Goal: Transaction & Acquisition: Purchase product/service

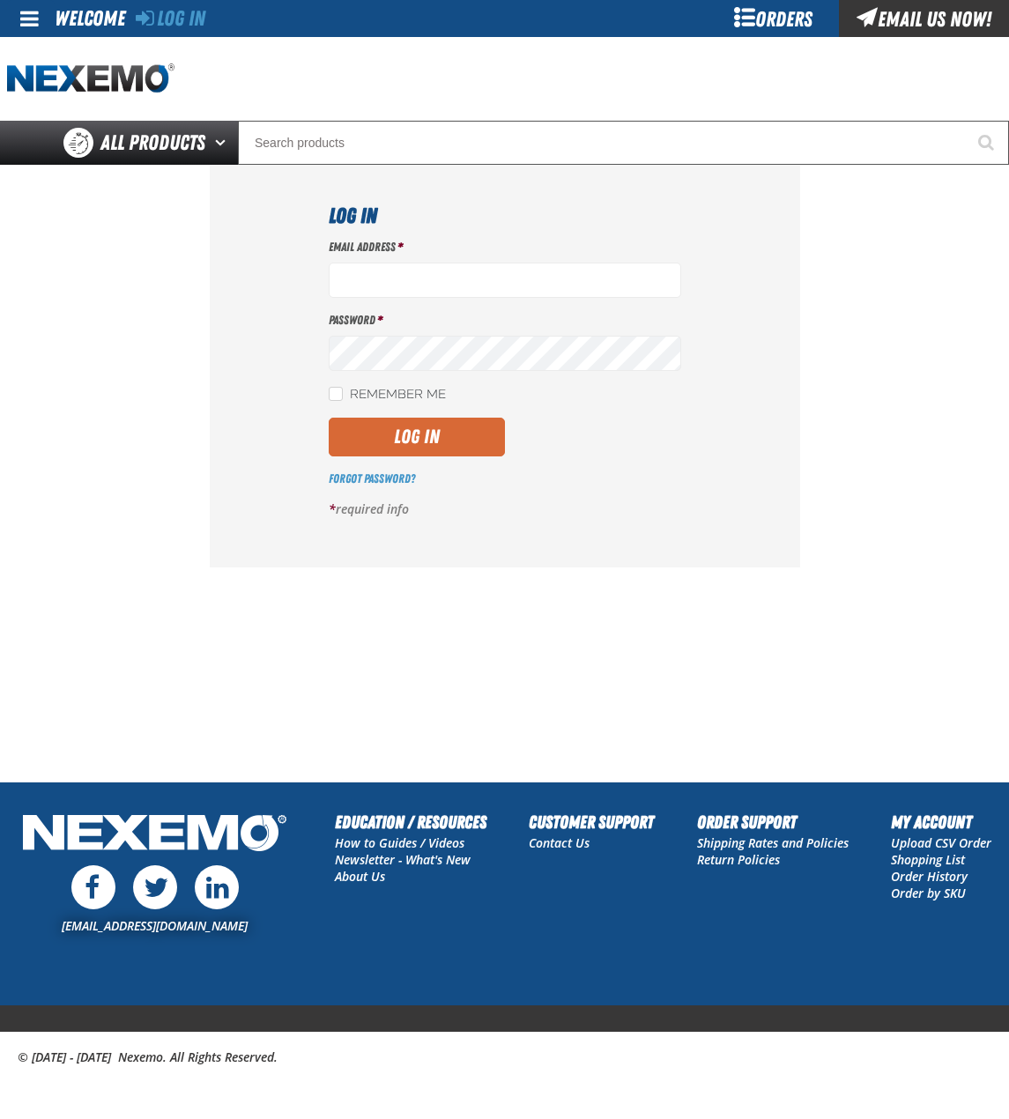
type input "bchoate@vtaig.com"
click at [418, 441] on button "Log In" at bounding box center [417, 437] width 176 height 39
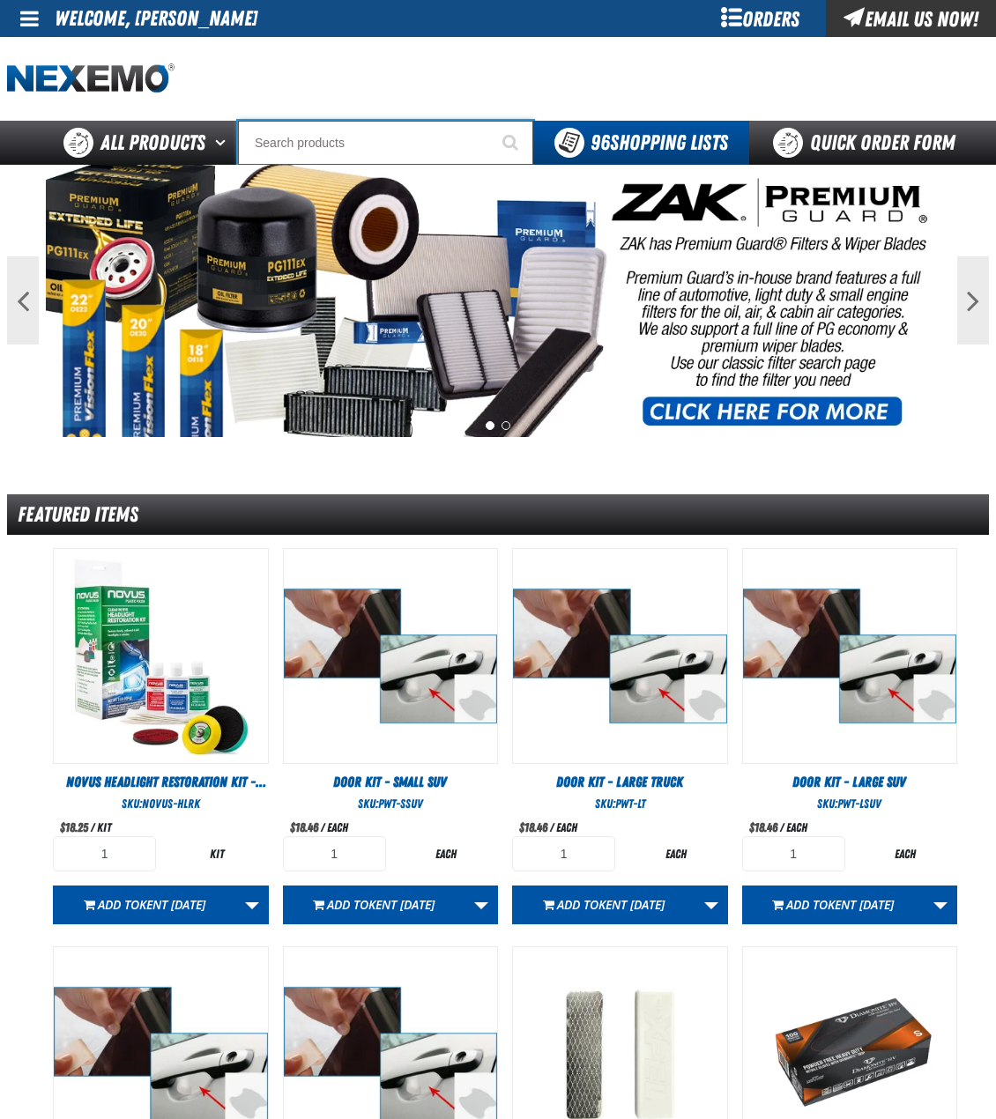
click at [357, 148] on input "Search" at bounding box center [385, 143] width 295 height 44
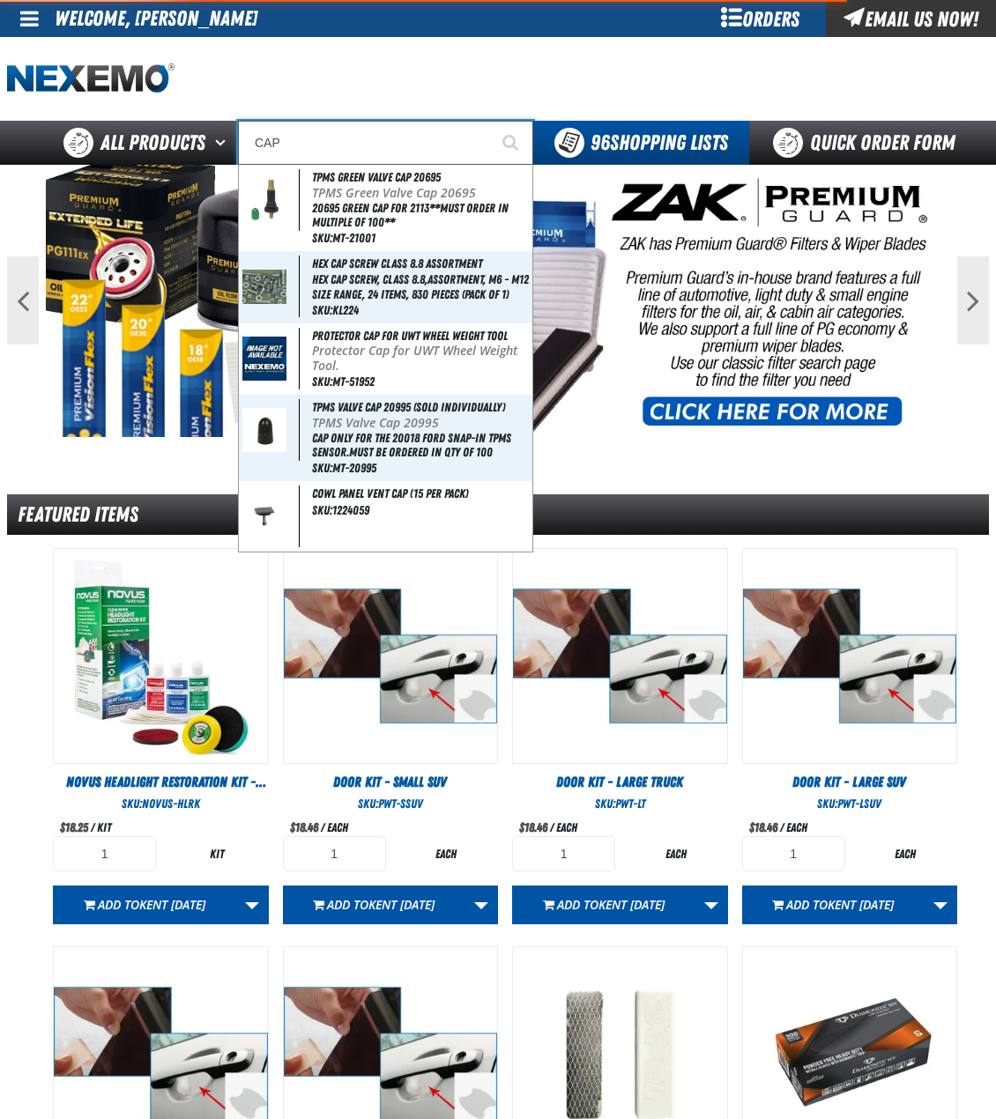
type input "CAP"
click at [489, 121] on button "Start Searching" at bounding box center [511, 143] width 44 height 44
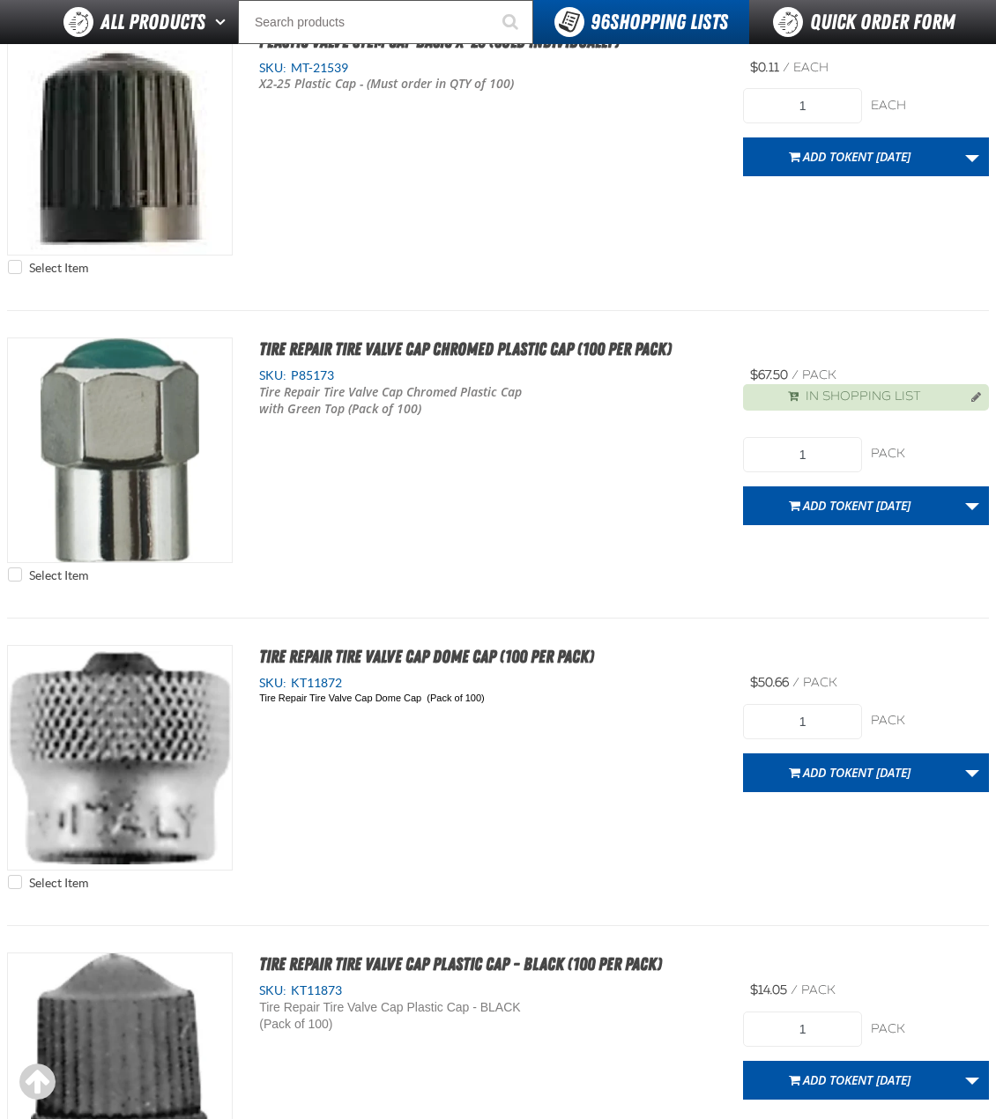
scroll to position [5198, 0]
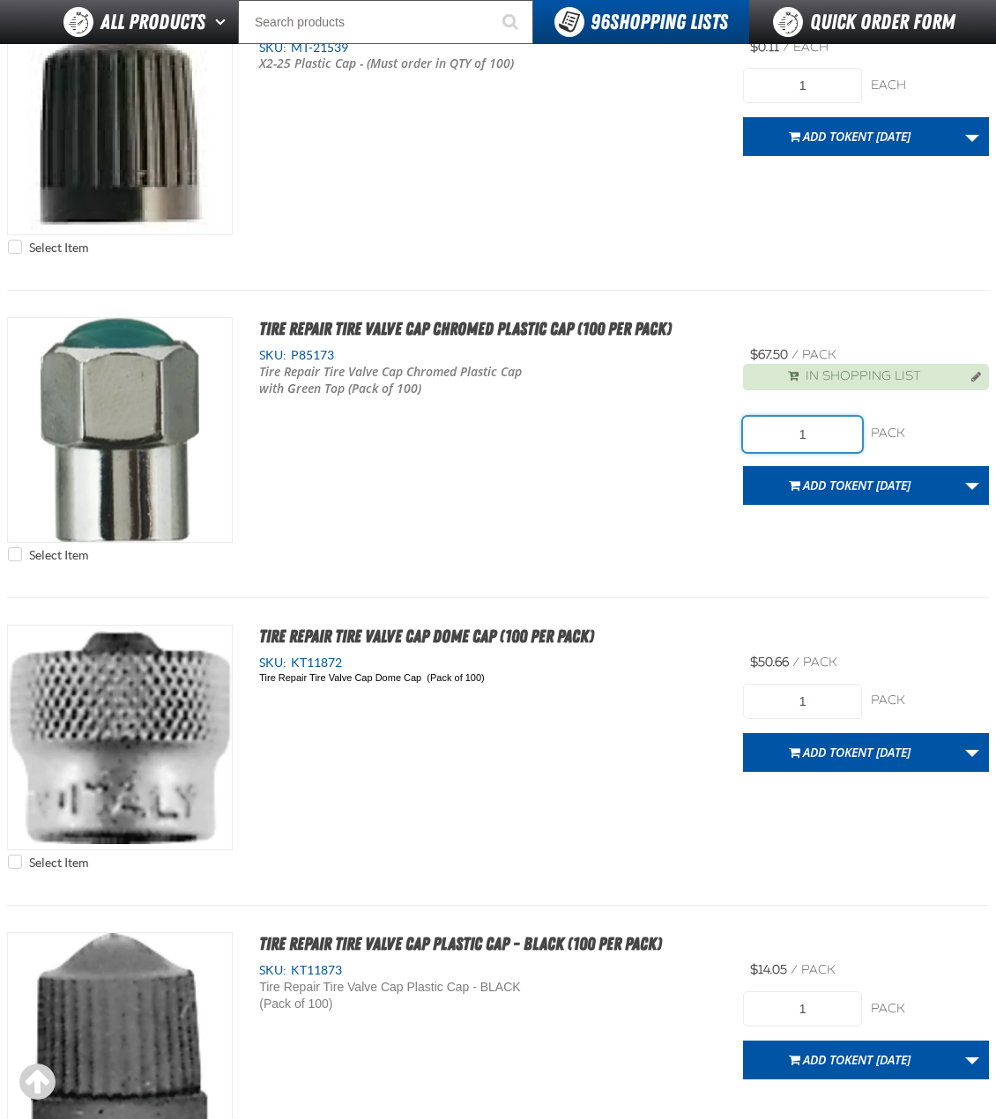
click at [820, 436] on input "1" at bounding box center [802, 434] width 118 height 35
type input "10"
click at [964, 494] on link "More Actions" at bounding box center [971, 485] width 33 height 39
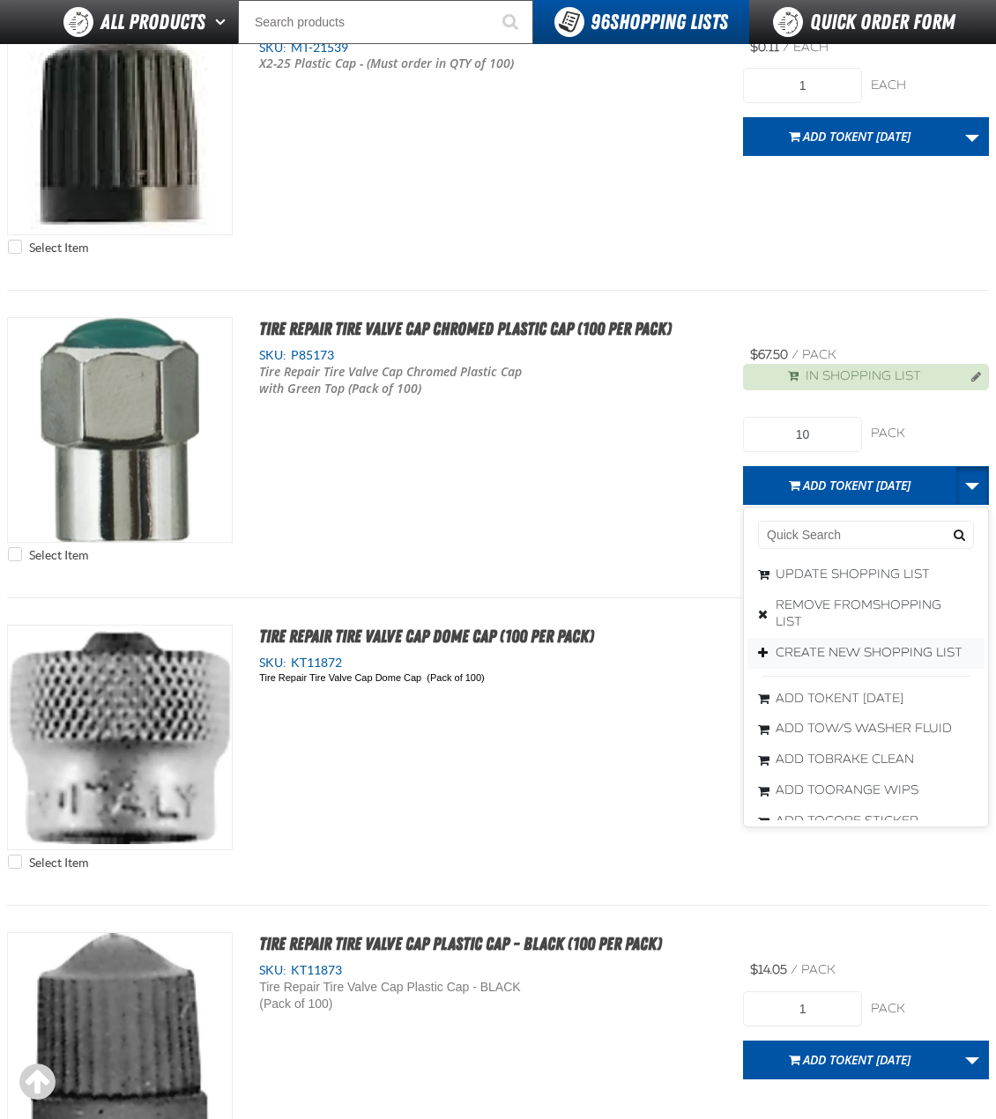
click at [854, 655] on button "Create New Shopping List" at bounding box center [865, 652] width 237 height 31
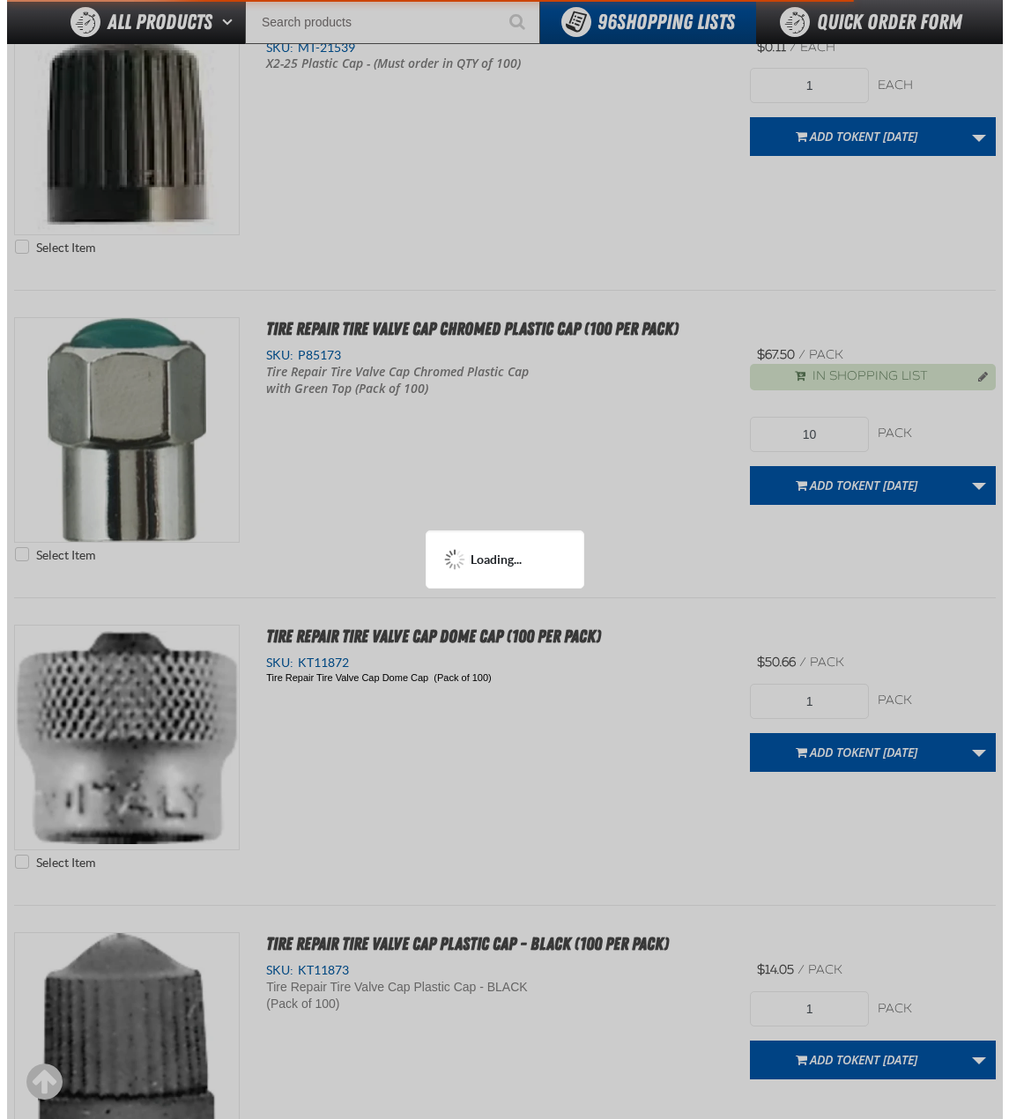
scroll to position [0, 0]
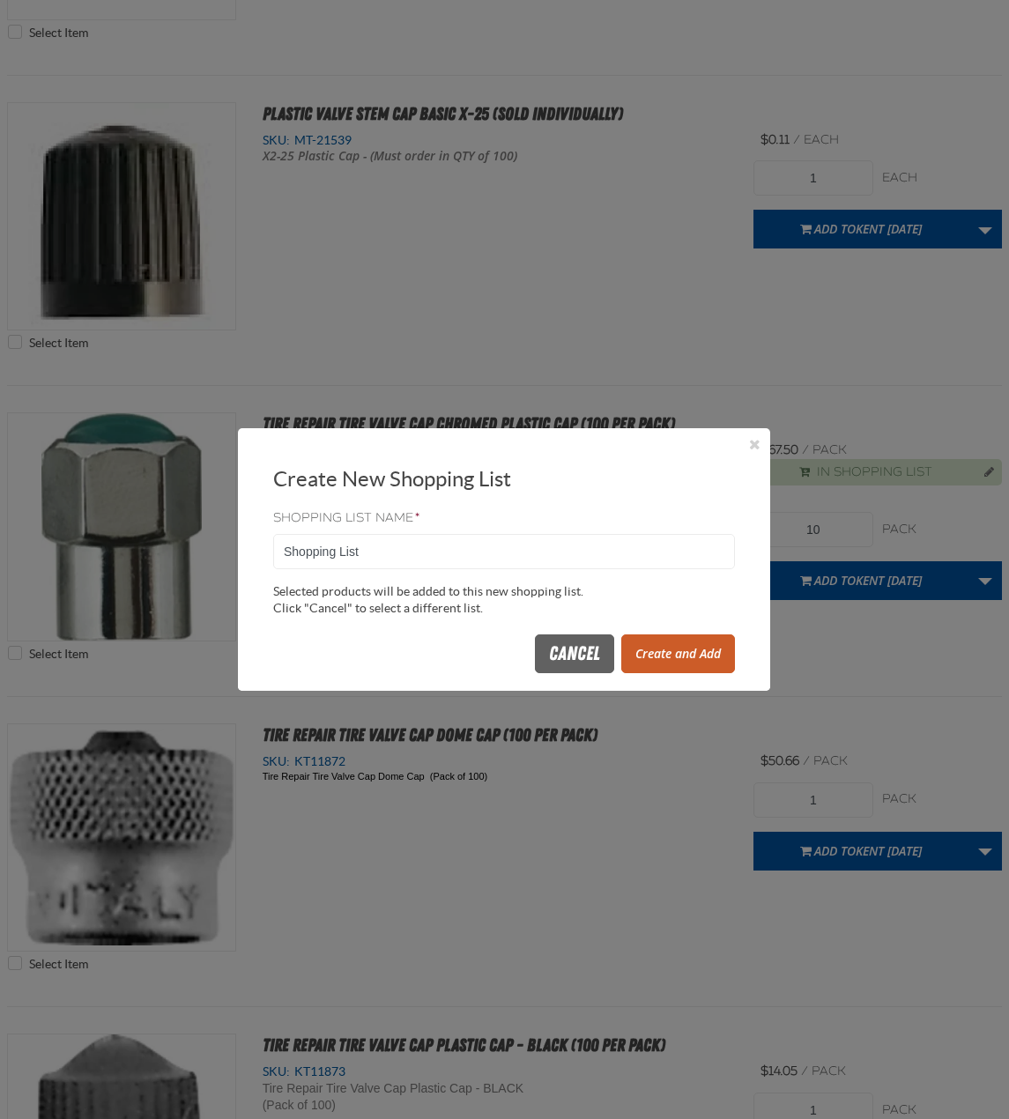
click at [645, 661] on button "Create and Add" at bounding box center [678, 653] width 114 height 39
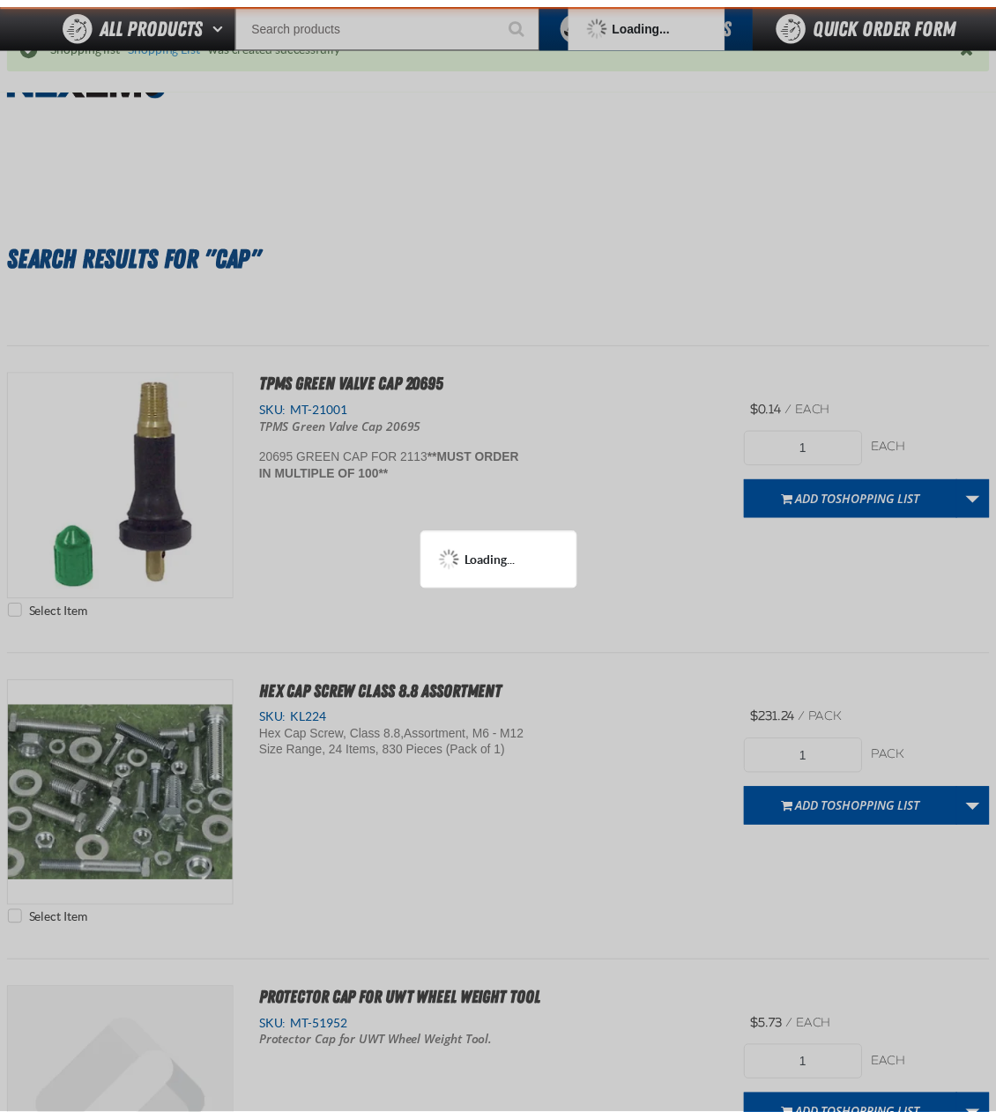
scroll to position [5285, 0]
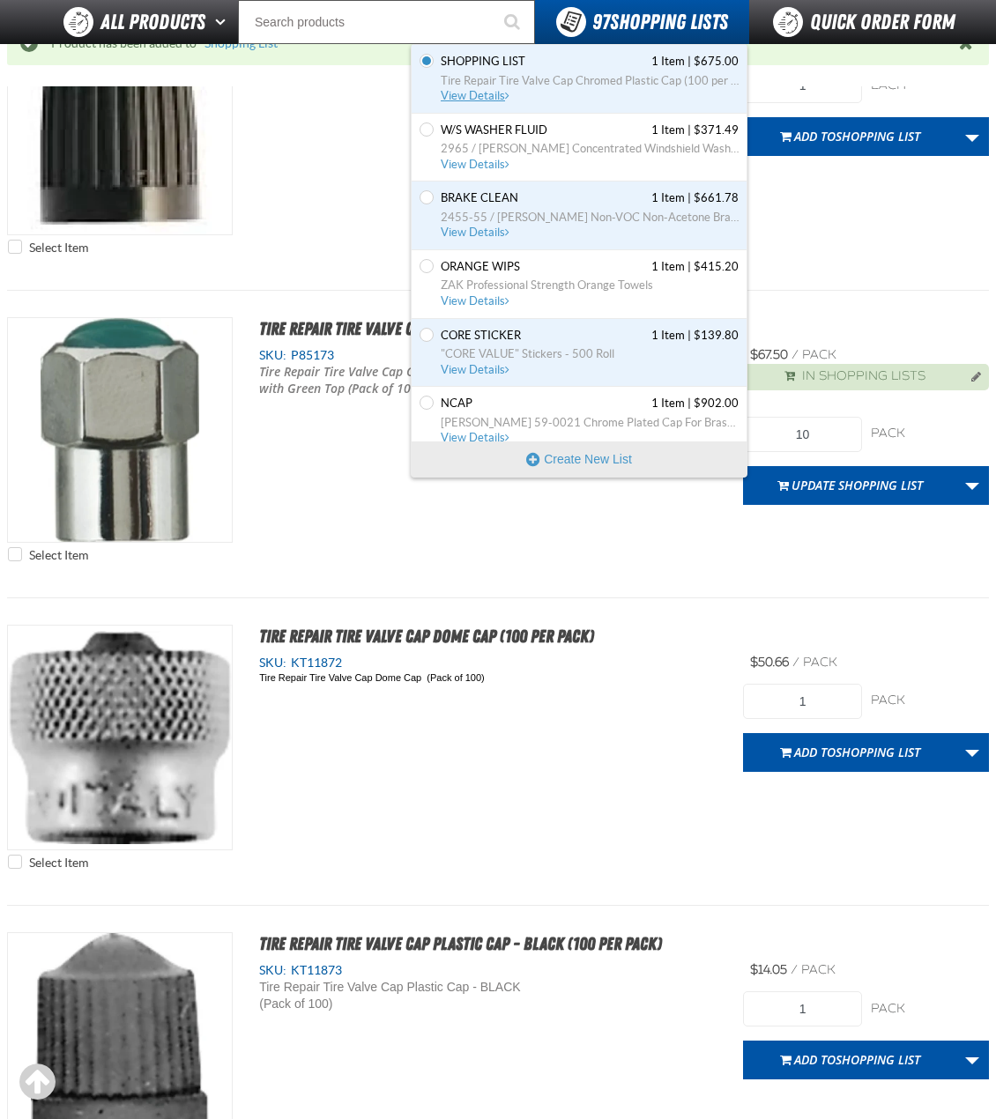
click at [627, 74] on span "Tire Repair Tire Valve Cap Chromed Plastic Cap (100 per pack)" at bounding box center [590, 81] width 298 height 16
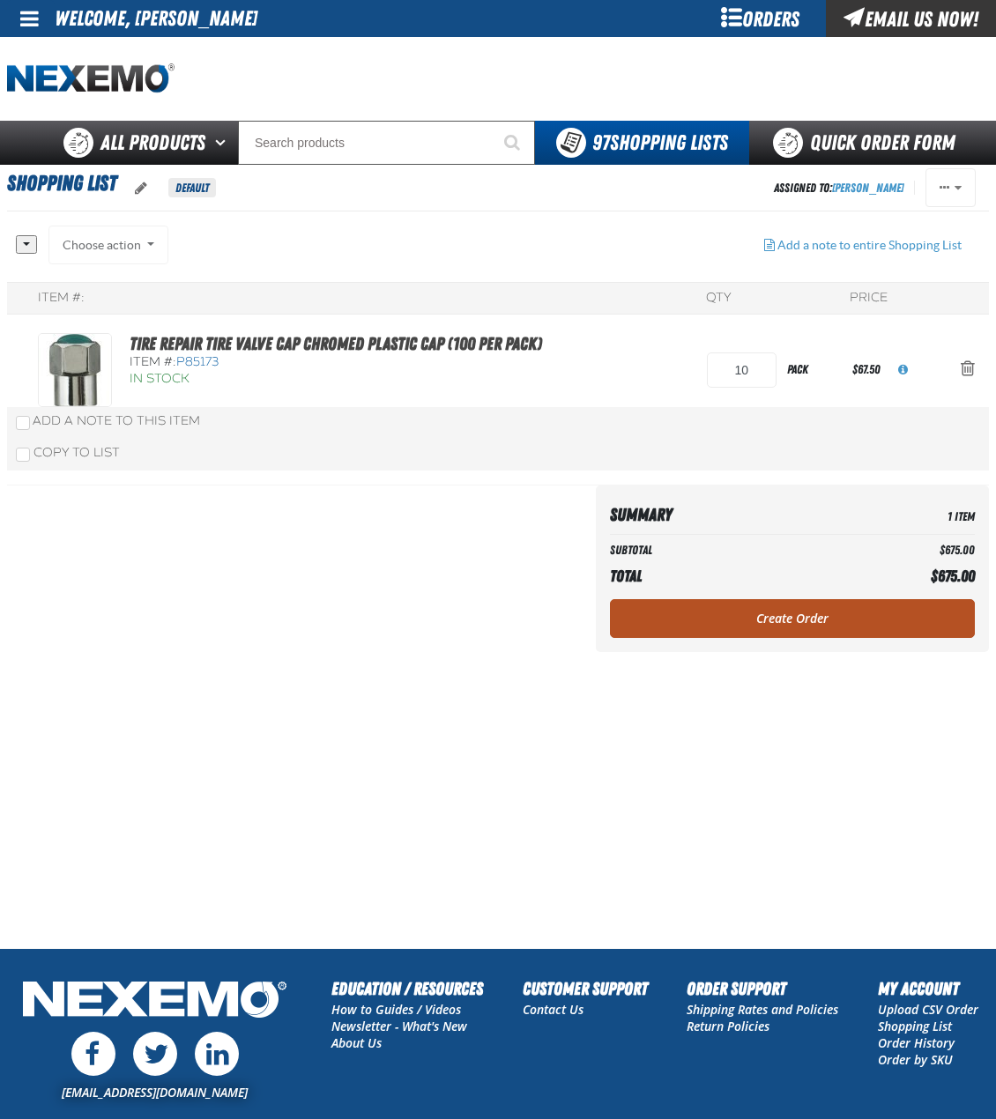
click at [725, 620] on link "Create Order" at bounding box center [792, 618] width 365 height 39
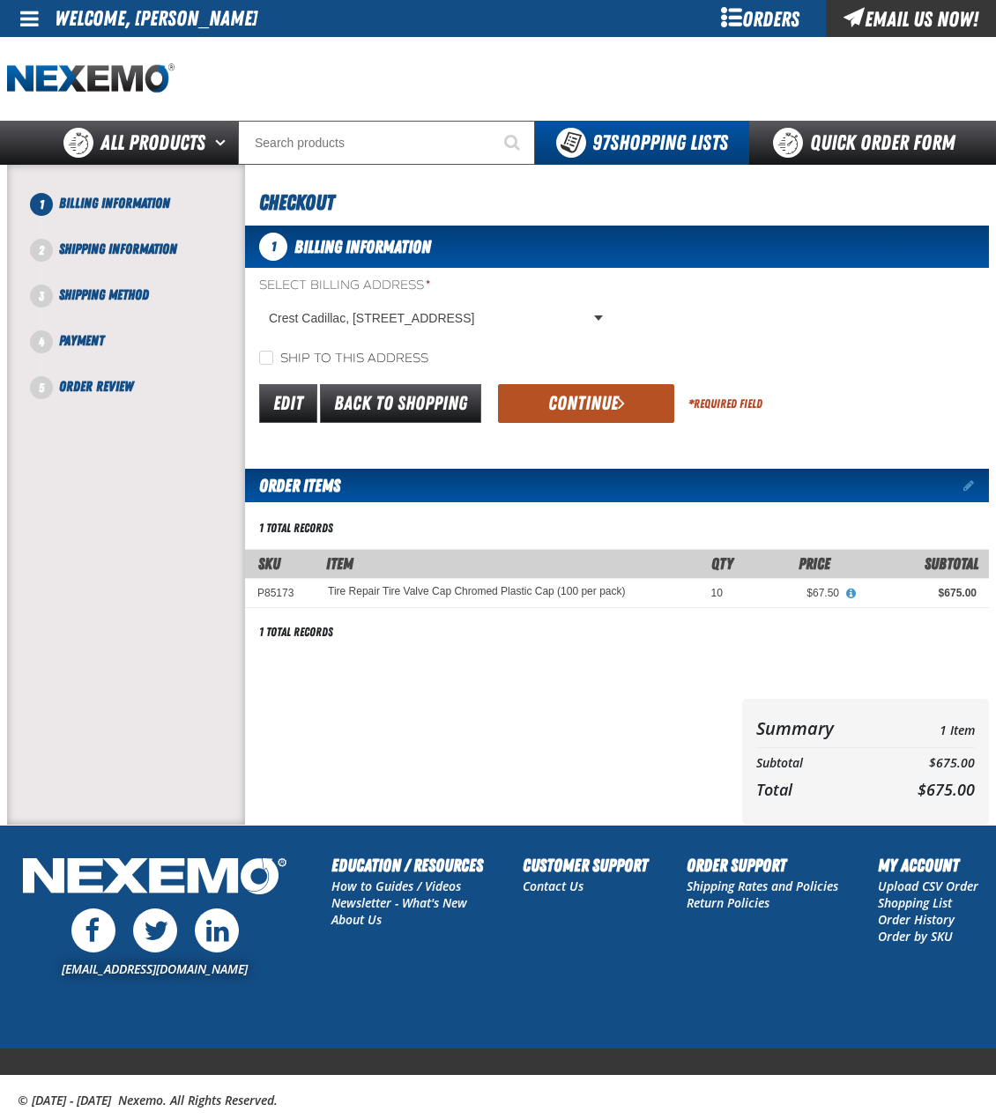
click at [572, 416] on button "Continue" at bounding box center [586, 403] width 176 height 39
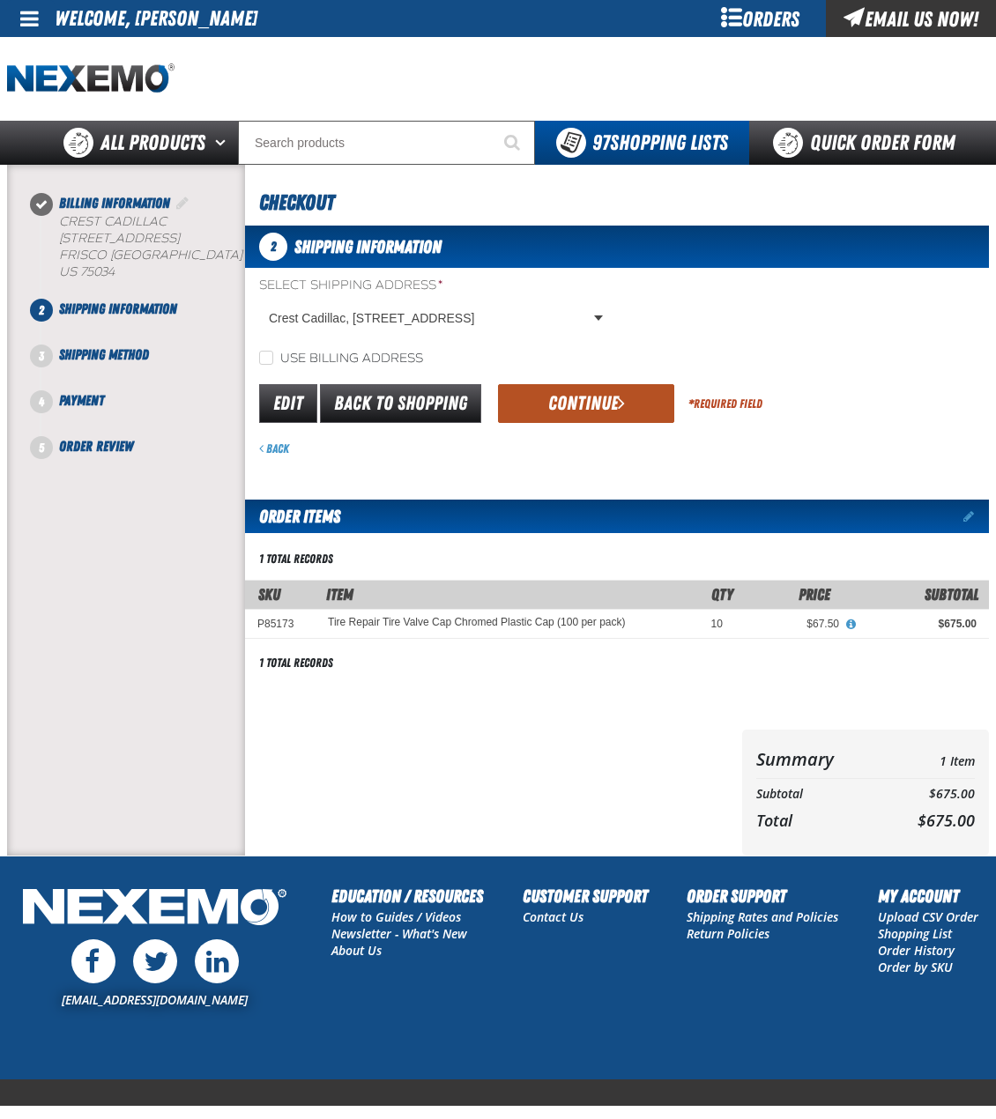
click at [624, 412] on button "Continue" at bounding box center [586, 403] width 176 height 39
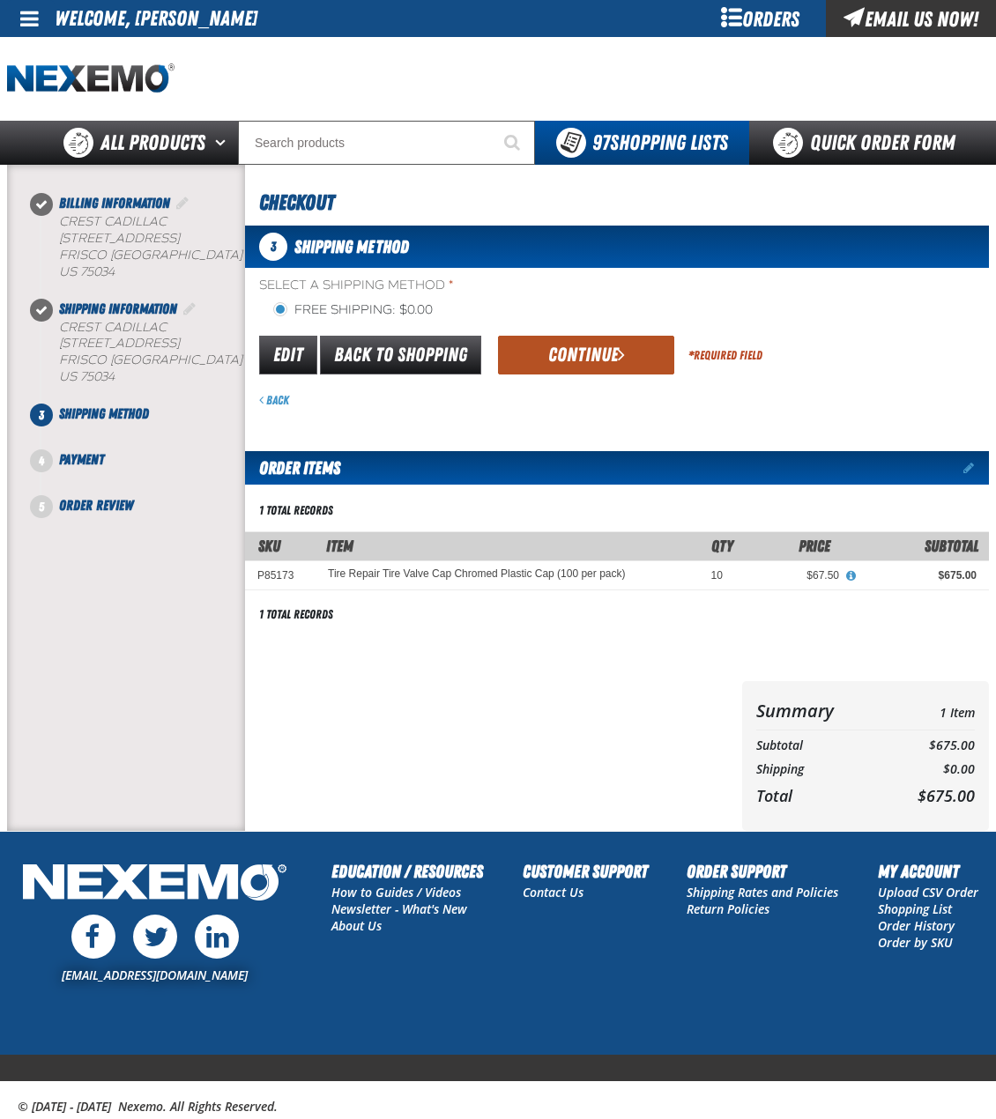
click at [626, 365] on button "Continue" at bounding box center [586, 355] width 176 height 39
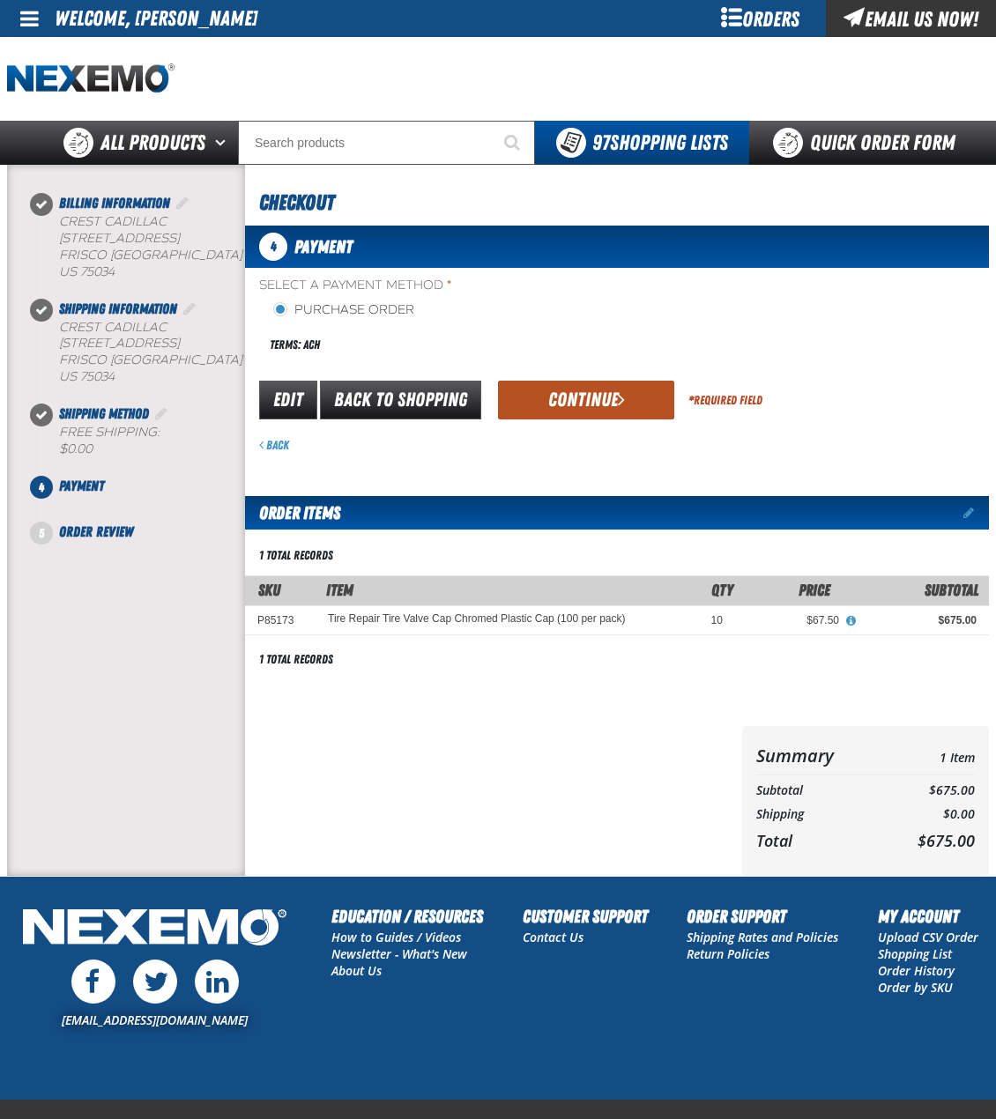
click at [591, 403] on button "Continue" at bounding box center [586, 400] width 176 height 39
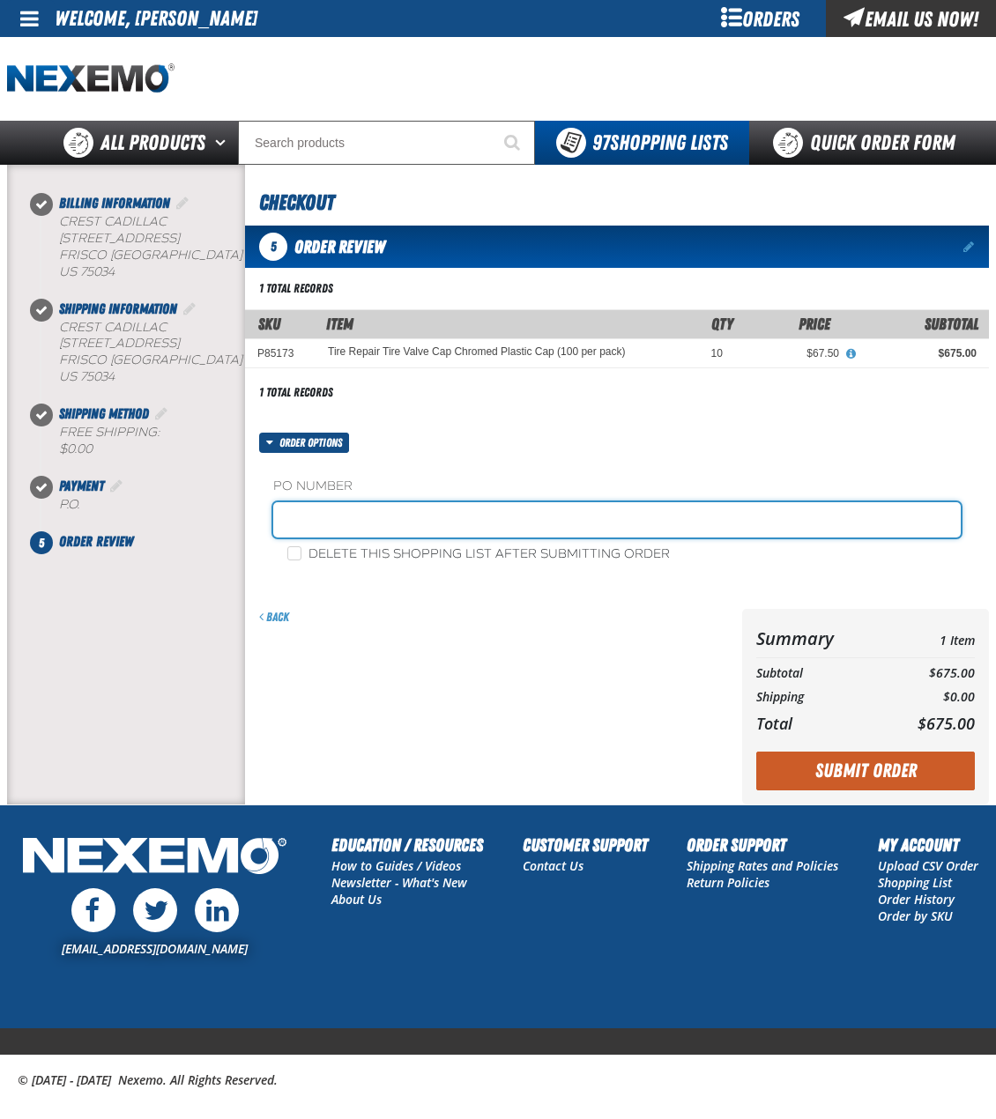
click at [367, 526] on input "text" at bounding box center [616, 519] width 687 height 35
click at [383, 538] on input "text" at bounding box center [616, 519] width 687 height 35
click at [373, 527] on input "text" at bounding box center [616, 519] width 687 height 35
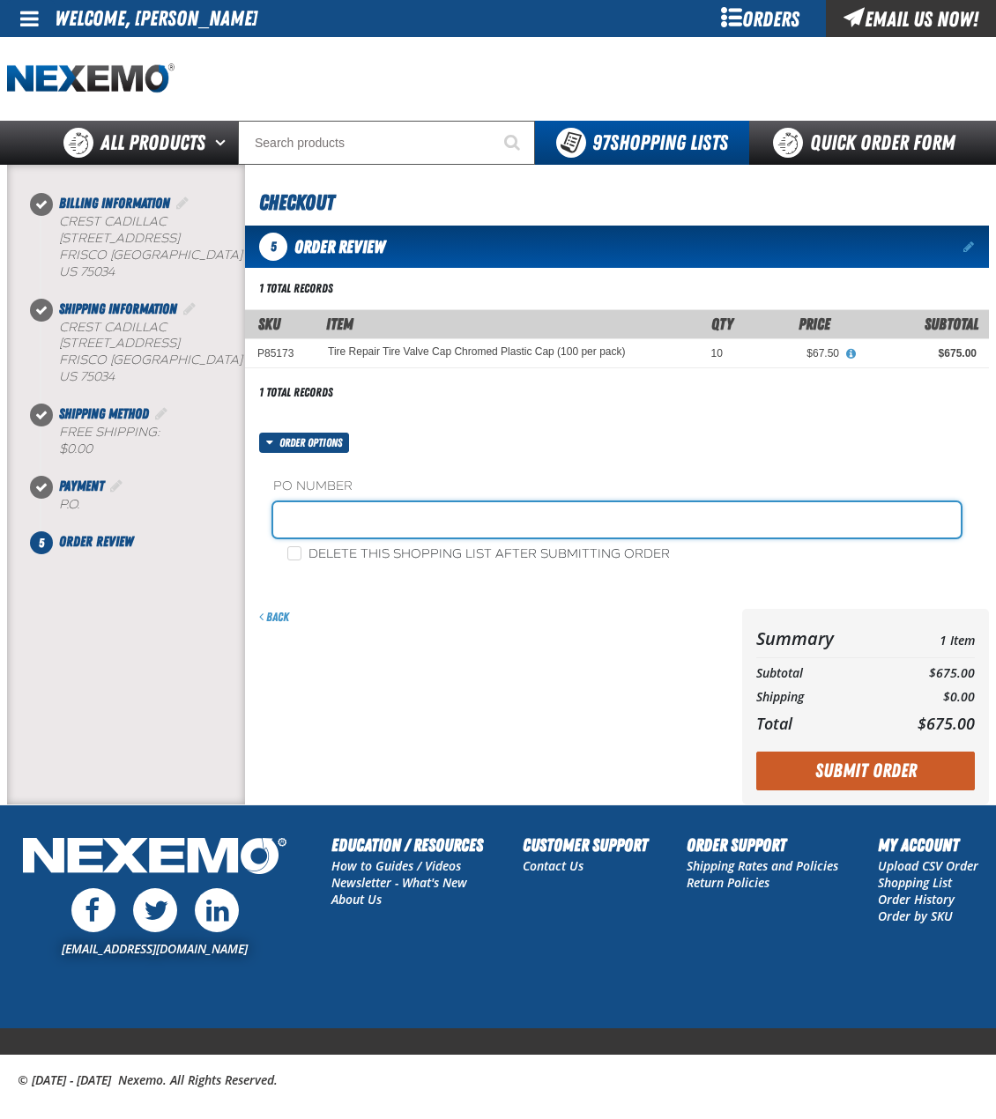
click at [341, 535] on input "text" at bounding box center [616, 519] width 687 height 35
type input "ZAK081825"
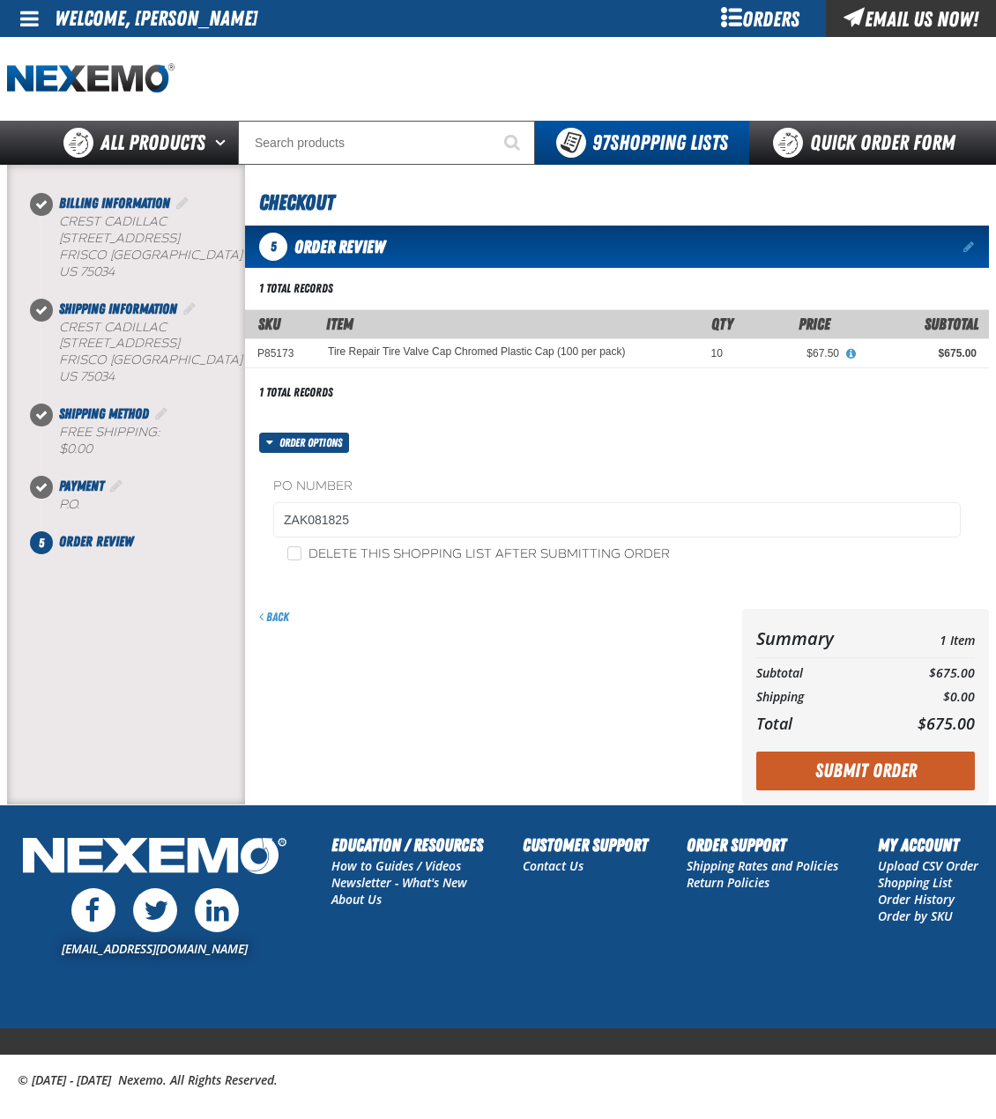
click at [344, 562] on label "Delete this shopping list after submitting order" at bounding box center [478, 554] width 382 height 17
click at [301, 560] on input "Delete this shopping list after submitting order" at bounding box center [294, 553] width 14 height 14
checkbox input "true"
click at [827, 785] on button "Submit Order" at bounding box center [865, 771] width 219 height 39
